Goal: Communication & Community: Answer question/provide support

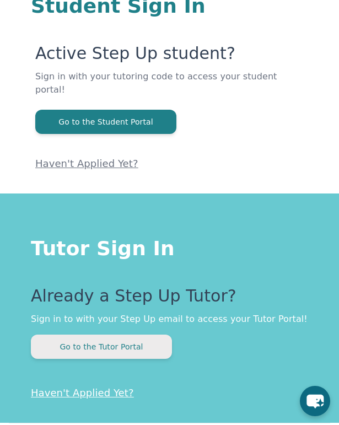
click at [121, 341] on button "Go to the Tutor Portal" at bounding box center [101, 347] width 141 height 24
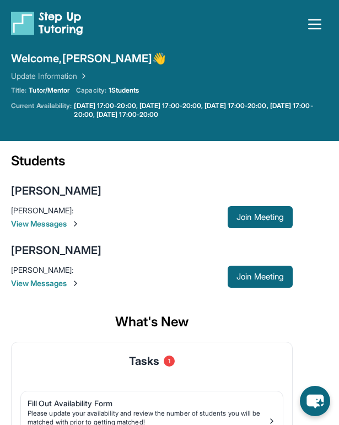
click at [316, 20] on icon "button" at bounding box center [315, 24] width 12 height 9
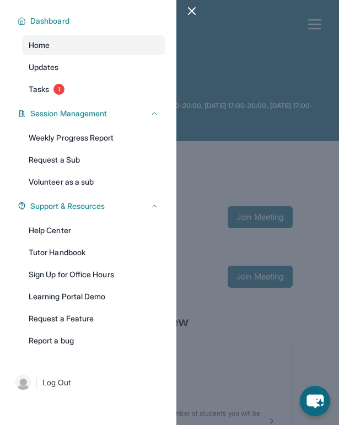
click at [193, 6] on icon "button" at bounding box center [191, 10] width 13 height 13
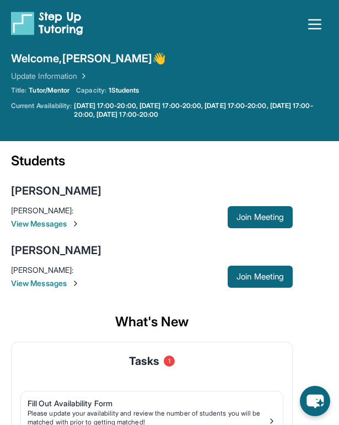
click at [28, 19] on img at bounding box center [47, 23] width 72 height 24
click at [308, 28] on icon "button" at bounding box center [315, 24] width 18 height 18
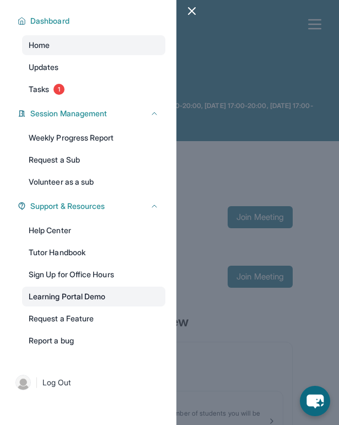
click at [104, 299] on link "Learning Portal Demo" at bounding box center [93, 297] width 143 height 20
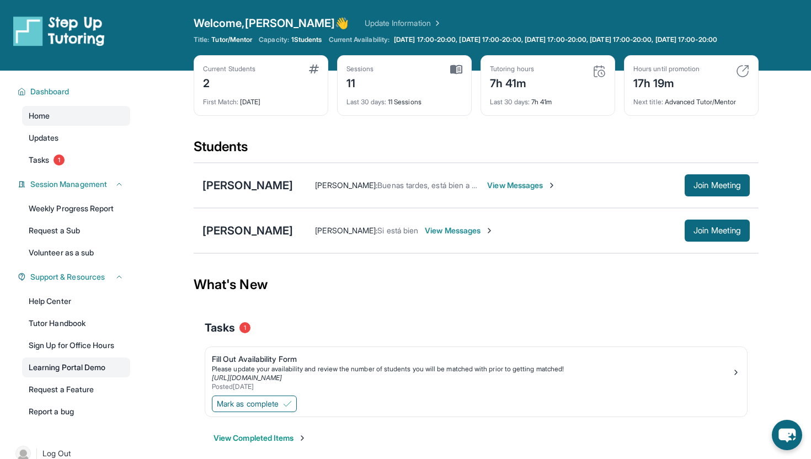
click at [85, 372] on link "Learning Portal Demo" at bounding box center [76, 368] width 108 height 20
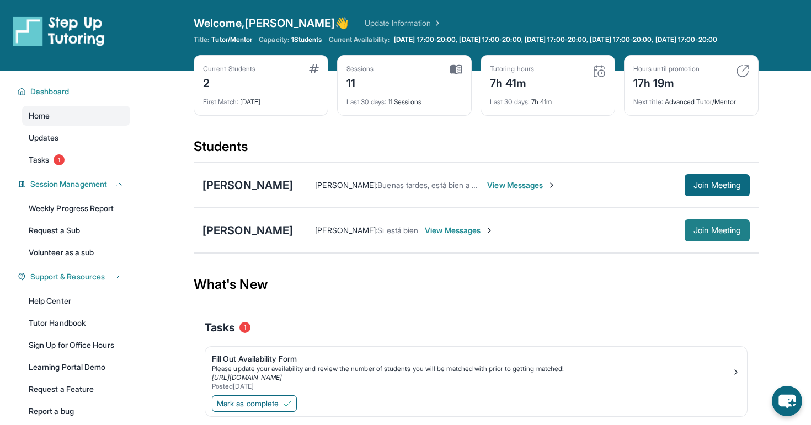
click at [339, 234] on span "Join Meeting" at bounding box center [717, 230] width 47 height 7
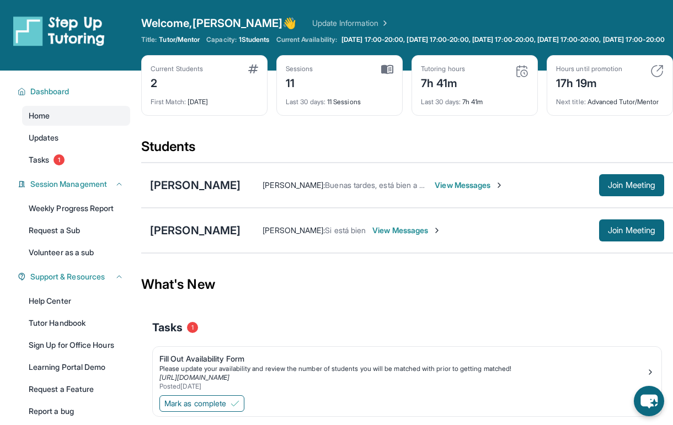
click at [339, 233] on div "[PERSON_NAME] : Si está bien View Messages Join Meeting" at bounding box center [453, 231] width 424 height 22
click at [339, 236] on span "View Messages" at bounding box center [406, 230] width 69 height 11
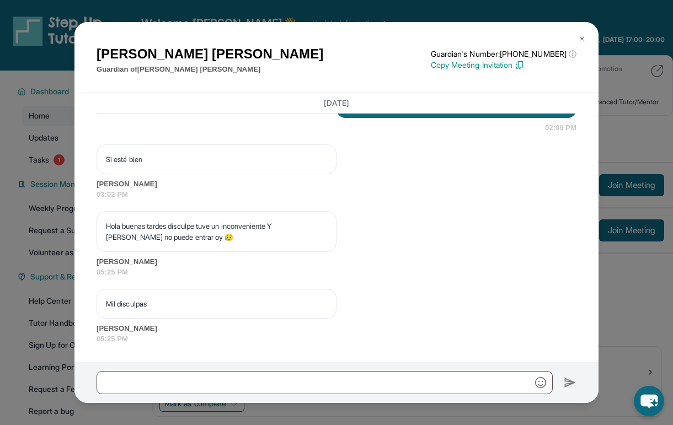
scroll to position [3823, 0]
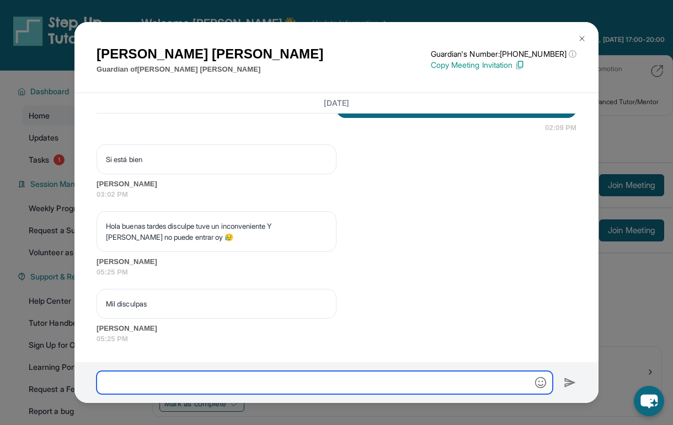
click at [286, 378] on input "text" at bounding box center [325, 382] width 456 height 23
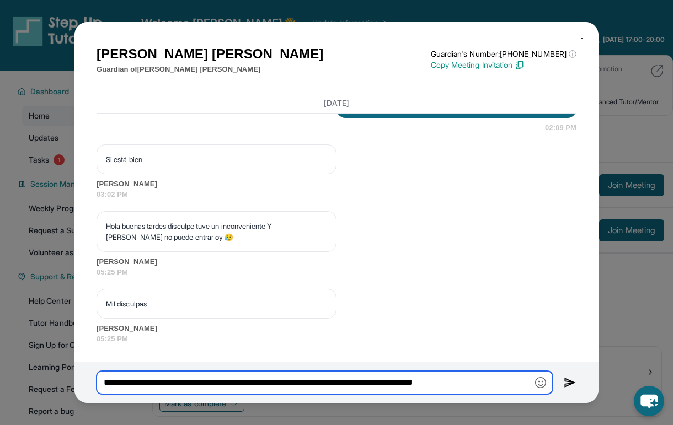
type input "**********"
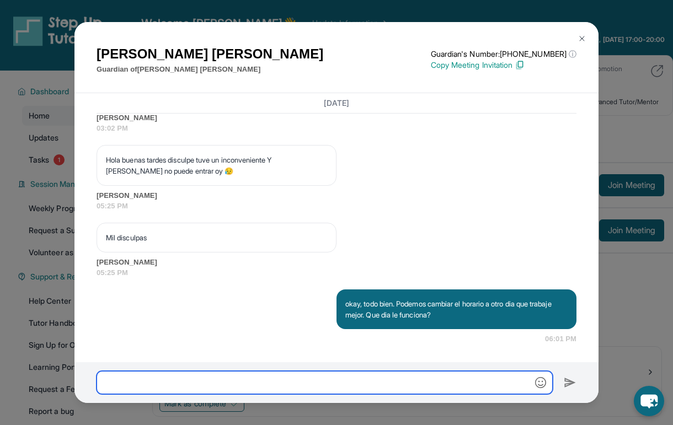
scroll to position [3889, 0]
